Goal: Information Seeking & Learning: Learn about a topic

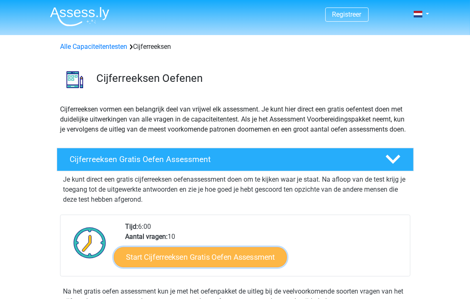
click at [240, 267] on link "Start Cijferreeksen Gratis Oefen Assessment" at bounding box center [200, 257] width 173 height 20
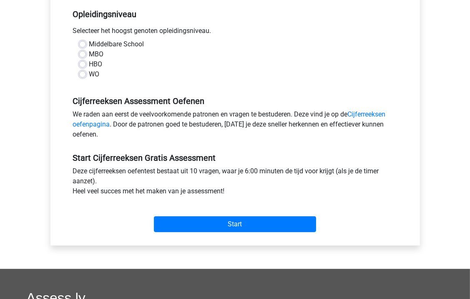
scroll to position [172, 0]
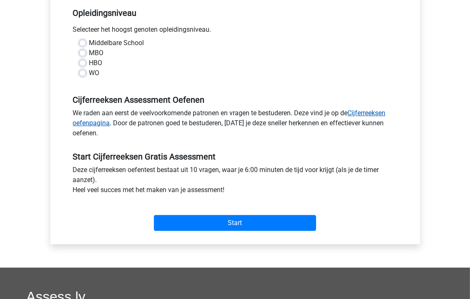
click at [378, 116] on link "Cijferreeksen oefenpagina" at bounding box center [229, 118] width 313 height 18
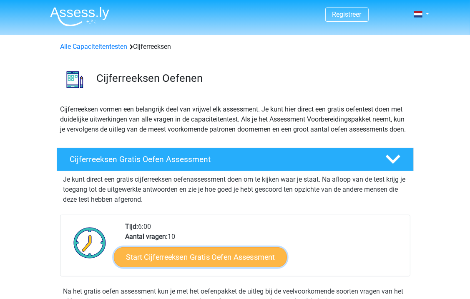
click at [232, 264] on link "Start Cijferreeksen Gratis Oefen Assessment" at bounding box center [200, 257] width 173 height 20
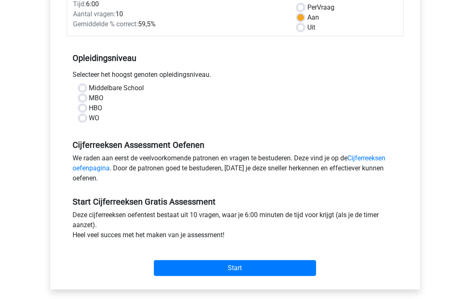
scroll to position [183, 0]
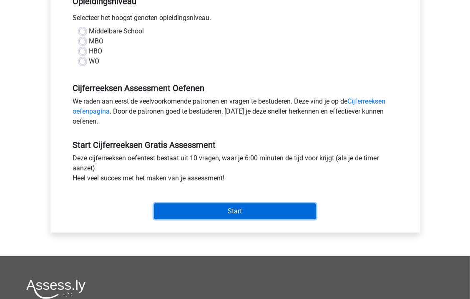
click at [244, 215] on input "Start" at bounding box center [235, 211] width 162 height 16
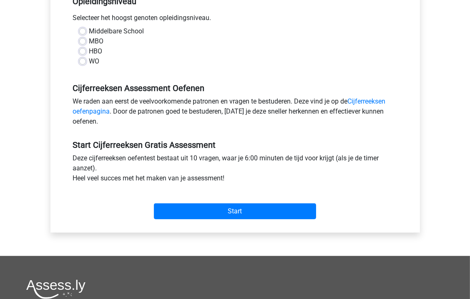
drag, startPoint x: 154, startPoint y: 46, endPoint x: 82, endPoint y: 29, distance: 74.7
click at [89, 29] on label "Middelbare School" at bounding box center [116, 31] width 55 height 10
click at [82, 29] on input "Middelbare School" at bounding box center [82, 30] width 7 height 8
radio input "true"
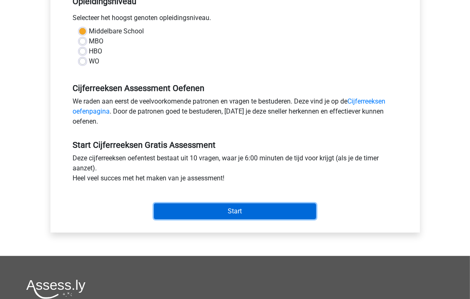
click at [215, 215] on input "Start" at bounding box center [235, 211] width 162 height 16
